Goal: Task Accomplishment & Management: Manage account settings

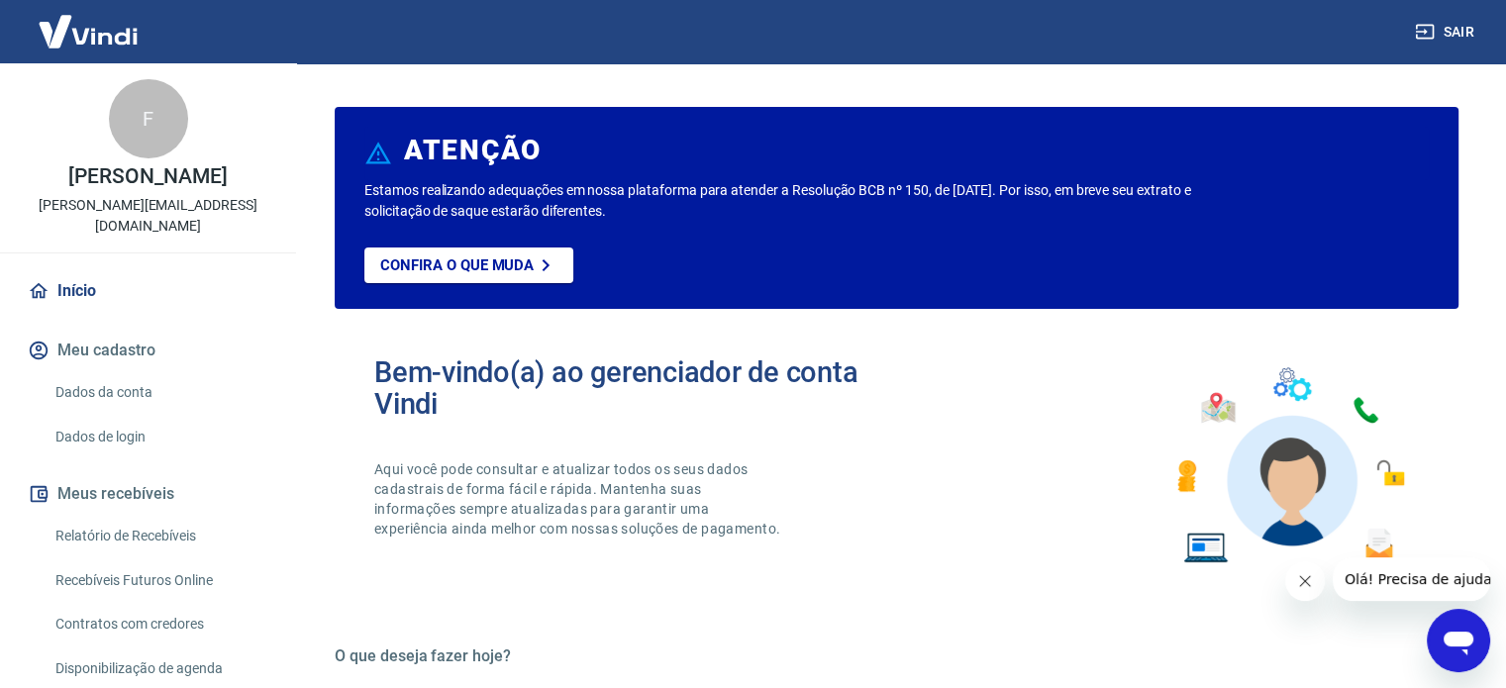
click at [181, 516] on link "Relatório de Recebíveis" at bounding box center [160, 536] width 225 height 41
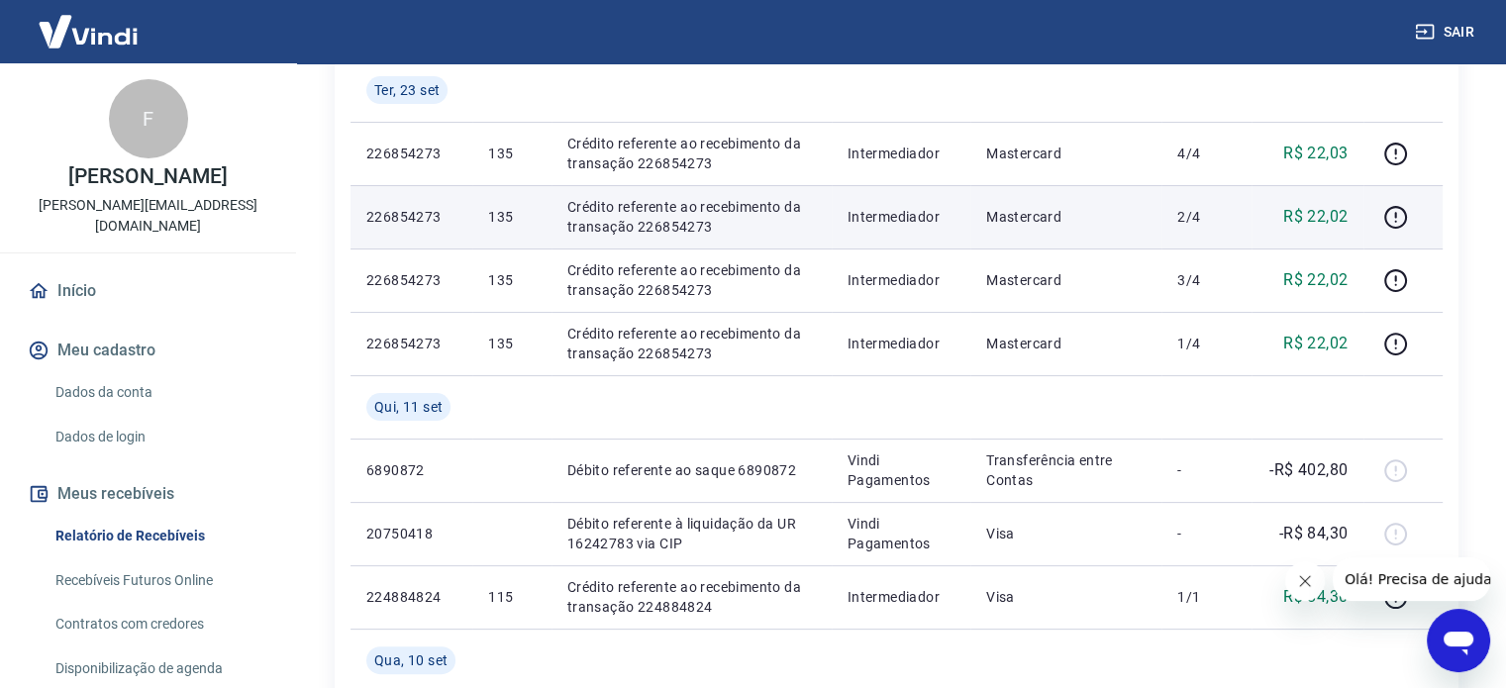
scroll to position [317, 0]
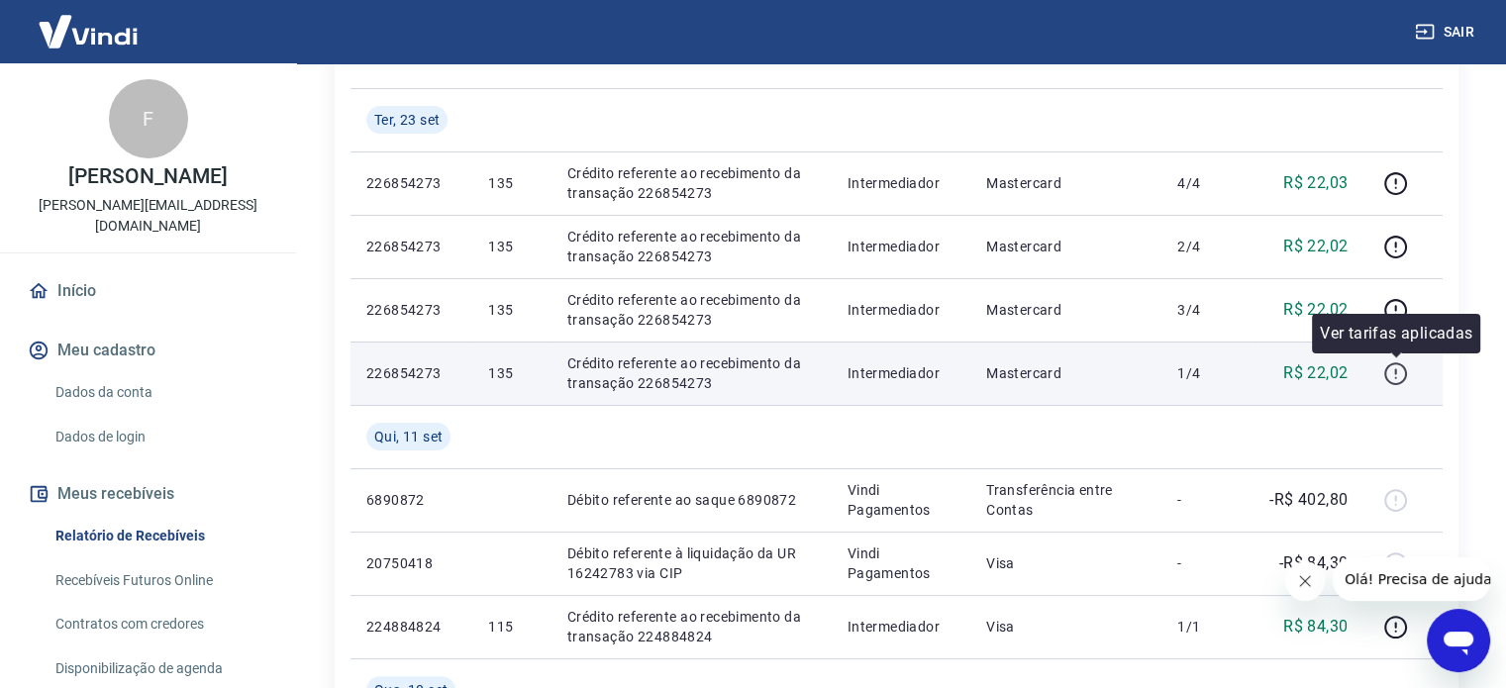
click at [1405, 375] on icon "button" at bounding box center [1395, 373] width 25 height 25
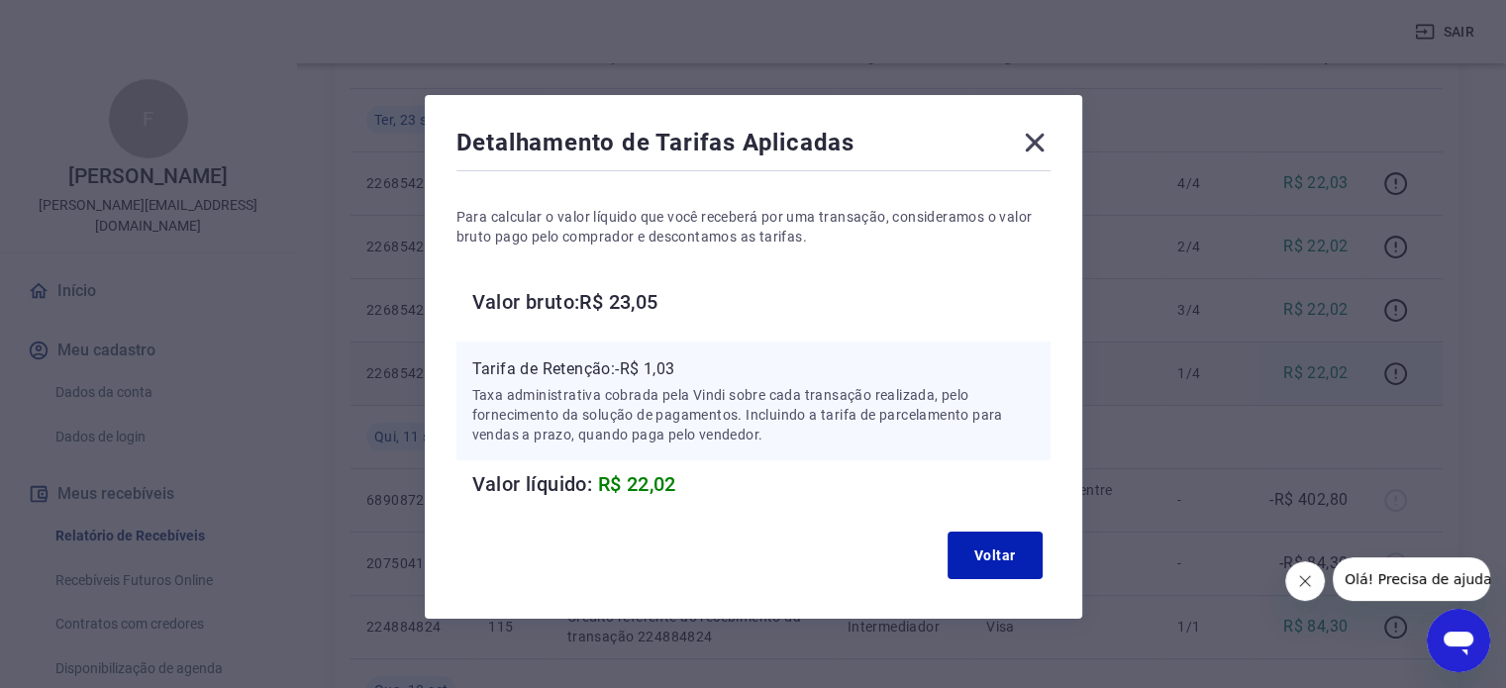
click at [1037, 137] on icon at bounding box center [1035, 143] width 32 height 32
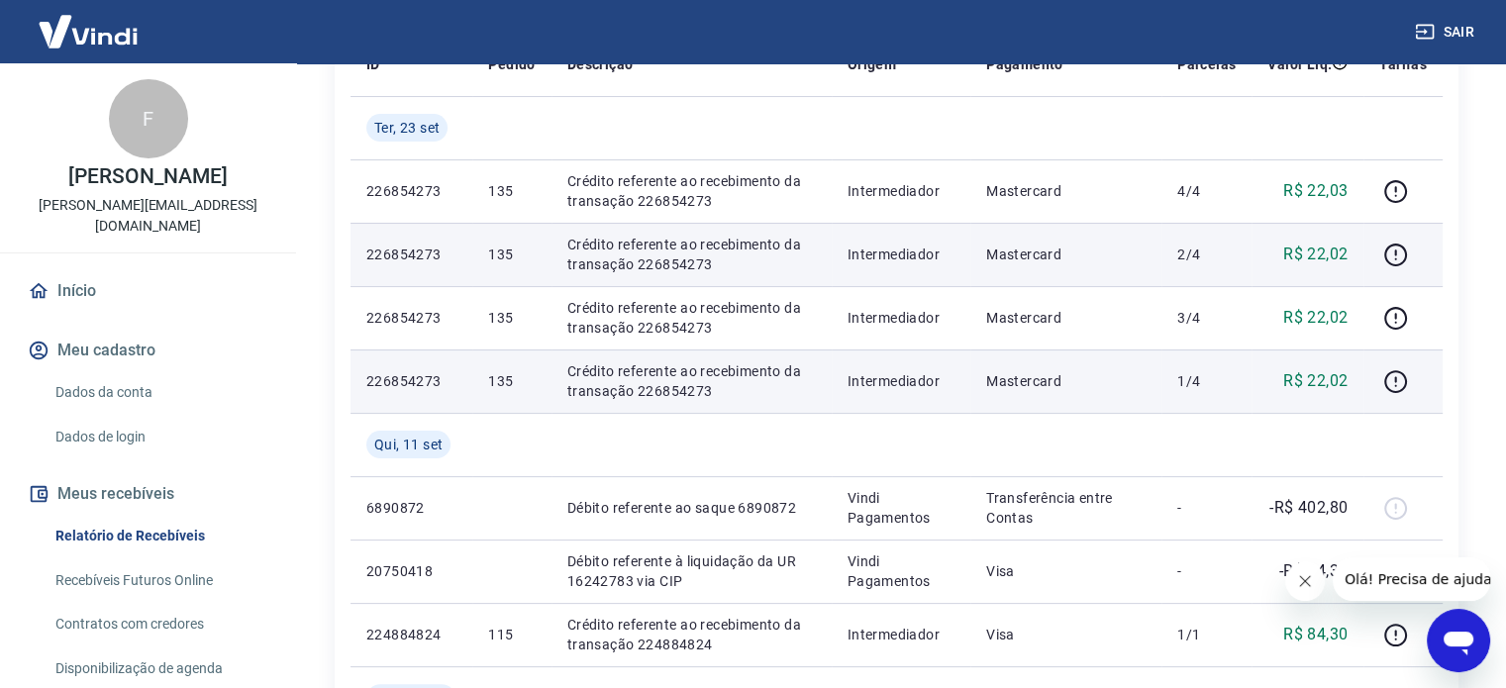
scroll to position [246, 0]
